Goal: Information Seeking & Learning: Learn about a topic

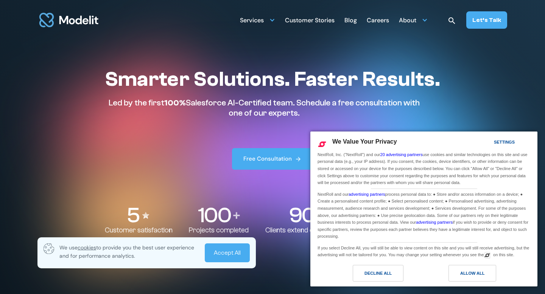
click at [379, 20] on div "Careers" at bounding box center [377, 21] width 22 height 15
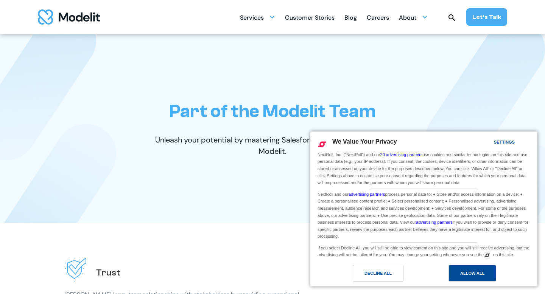
click at [456, 273] on div "Allow All" at bounding box center [472, 273] width 48 height 17
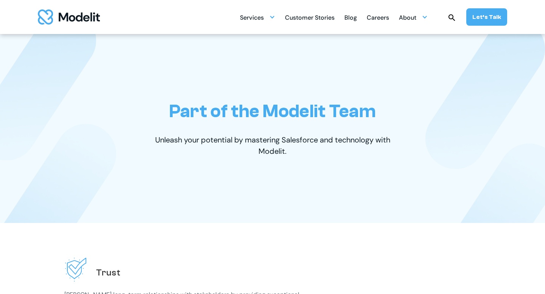
click at [382, 18] on div "Careers" at bounding box center [377, 18] width 22 height 15
click at [329, 151] on p "Unleash your potential by mastering Salesforce and technology with Modelit." at bounding box center [272, 145] width 261 height 23
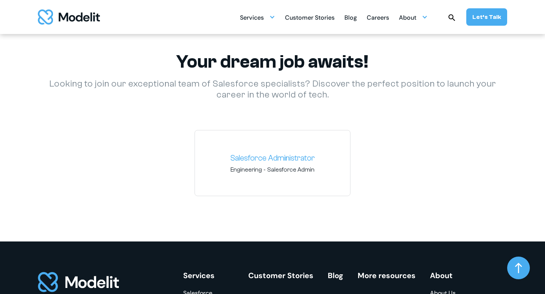
scroll to position [1097, 0]
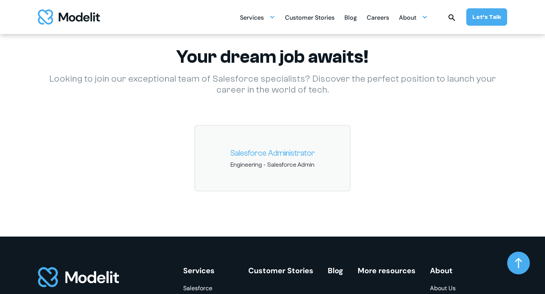
click at [300, 155] on link "Salesforce Administrator" at bounding box center [272, 153] width 143 height 12
